Goal: Task Accomplishment & Management: Use online tool/utility

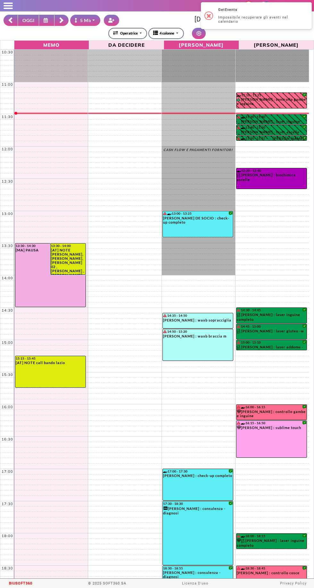
select select "*"
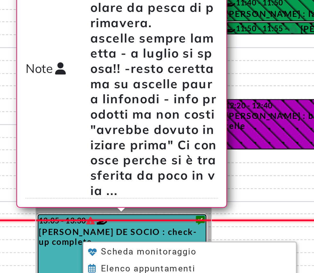
scroll to position [65, 0]
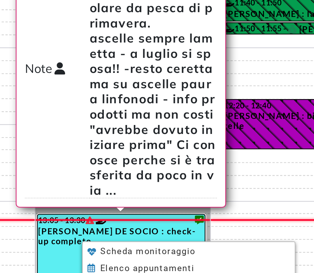
click at [191, 235] on span "Modifica" at bounding box center [197, 237] width 17 height 4
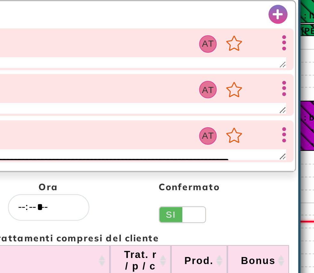
select select "*****"
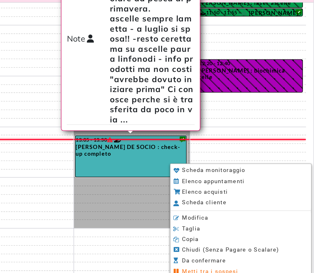
scroll to position [35, 0]
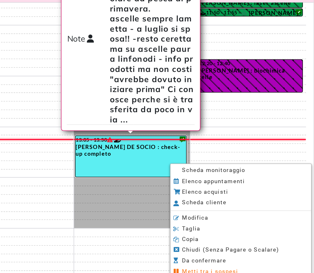
click at [257, 154] on span "Scheda monitoraggio" at bounding box center [250, 156] width 40 height 4
